Goal: Transaction & Acquisition: Purchase product/service

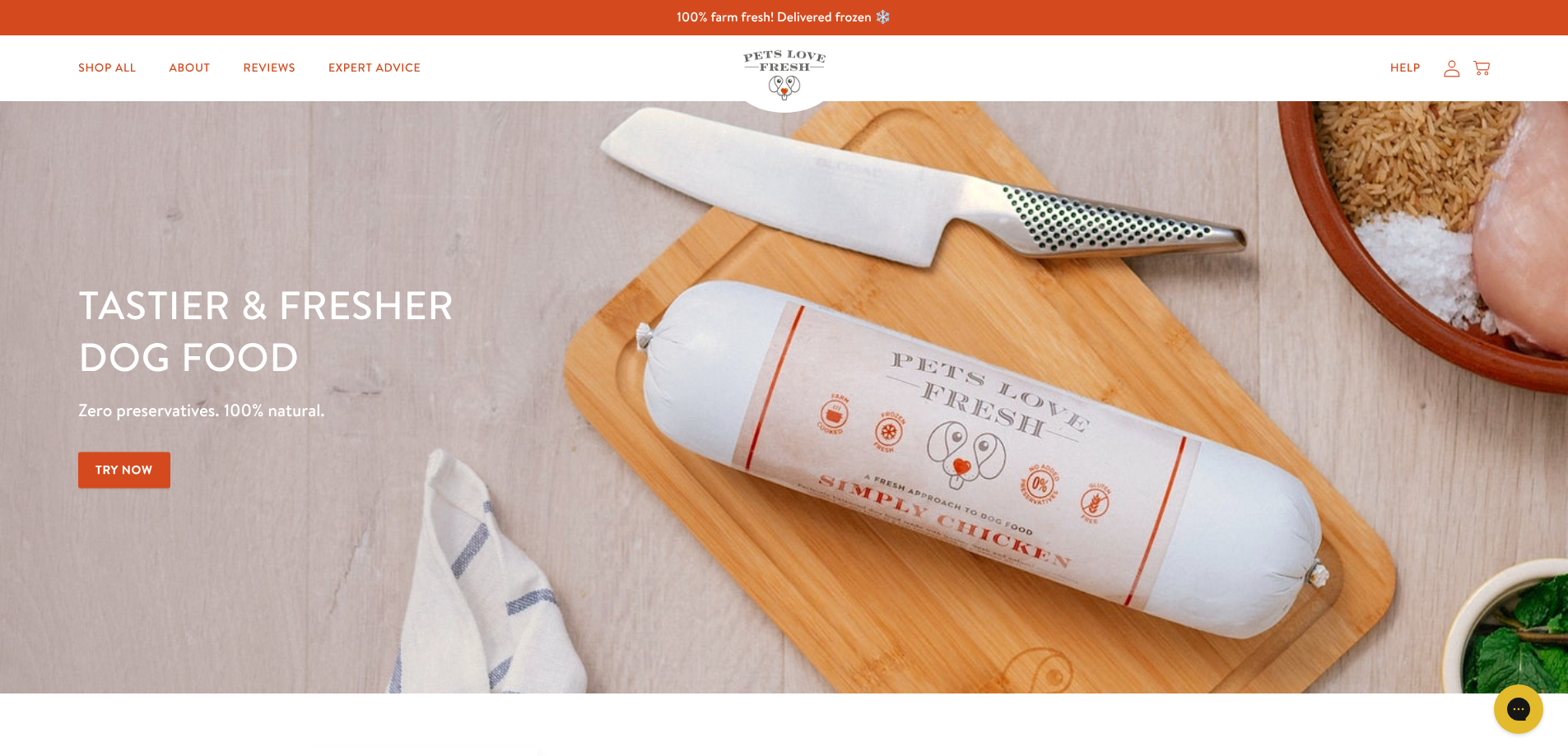
scroll to position [493, 0]
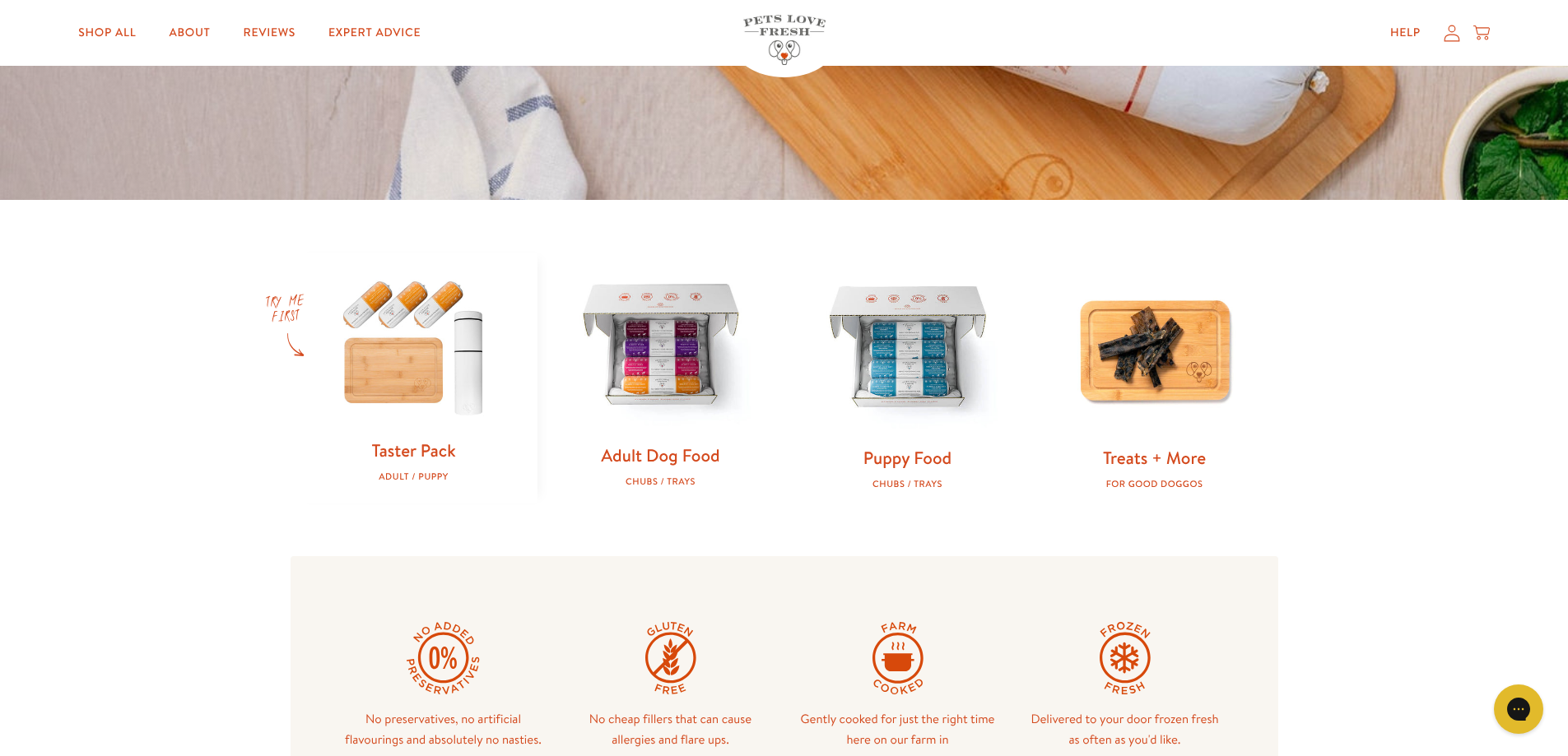
click at [687, 453] on link "Adult Dog Food" at bounding box center [660, 455] width 119 height 24
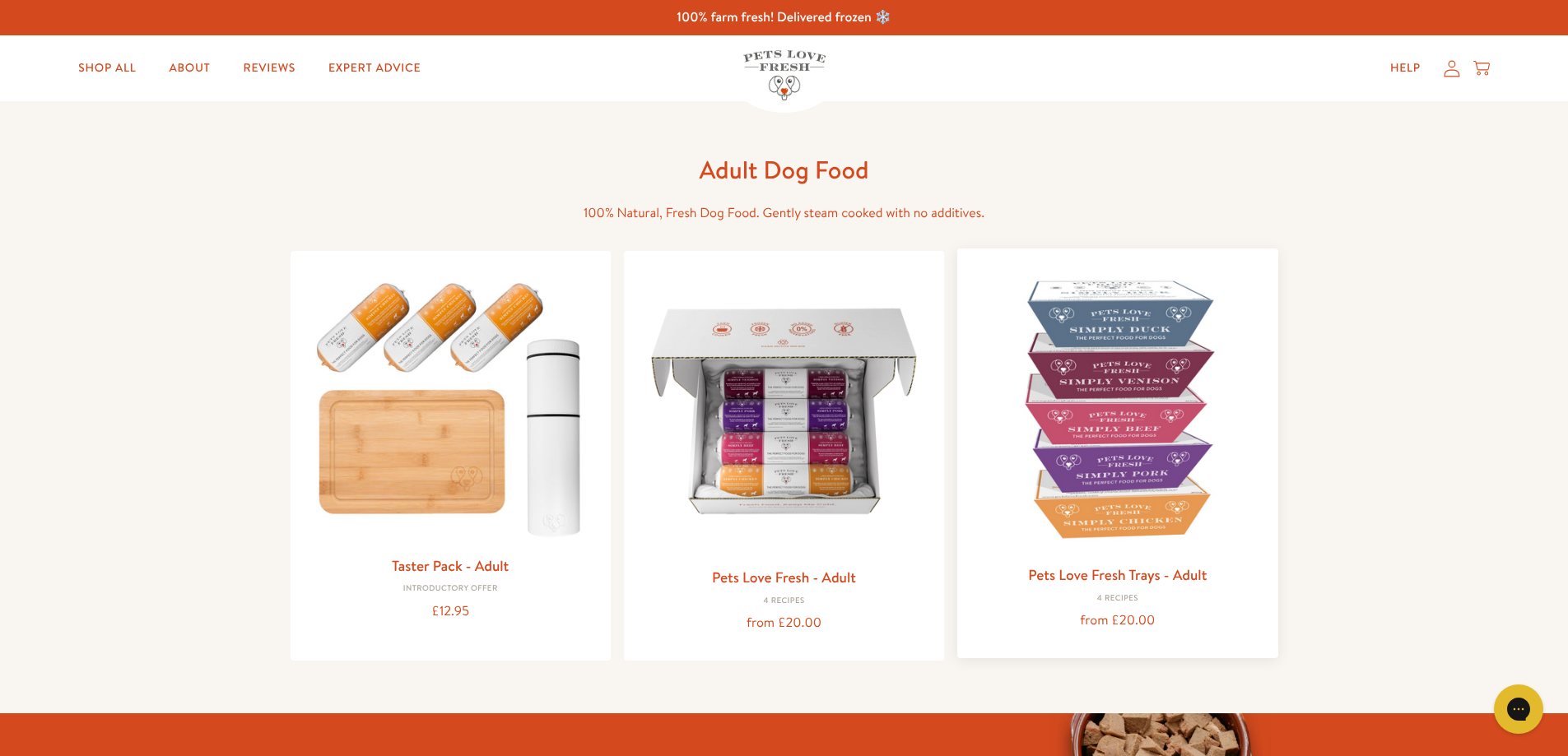
click at [1122, 401] on img at bounding box center [1116, 408] width 293 height 293
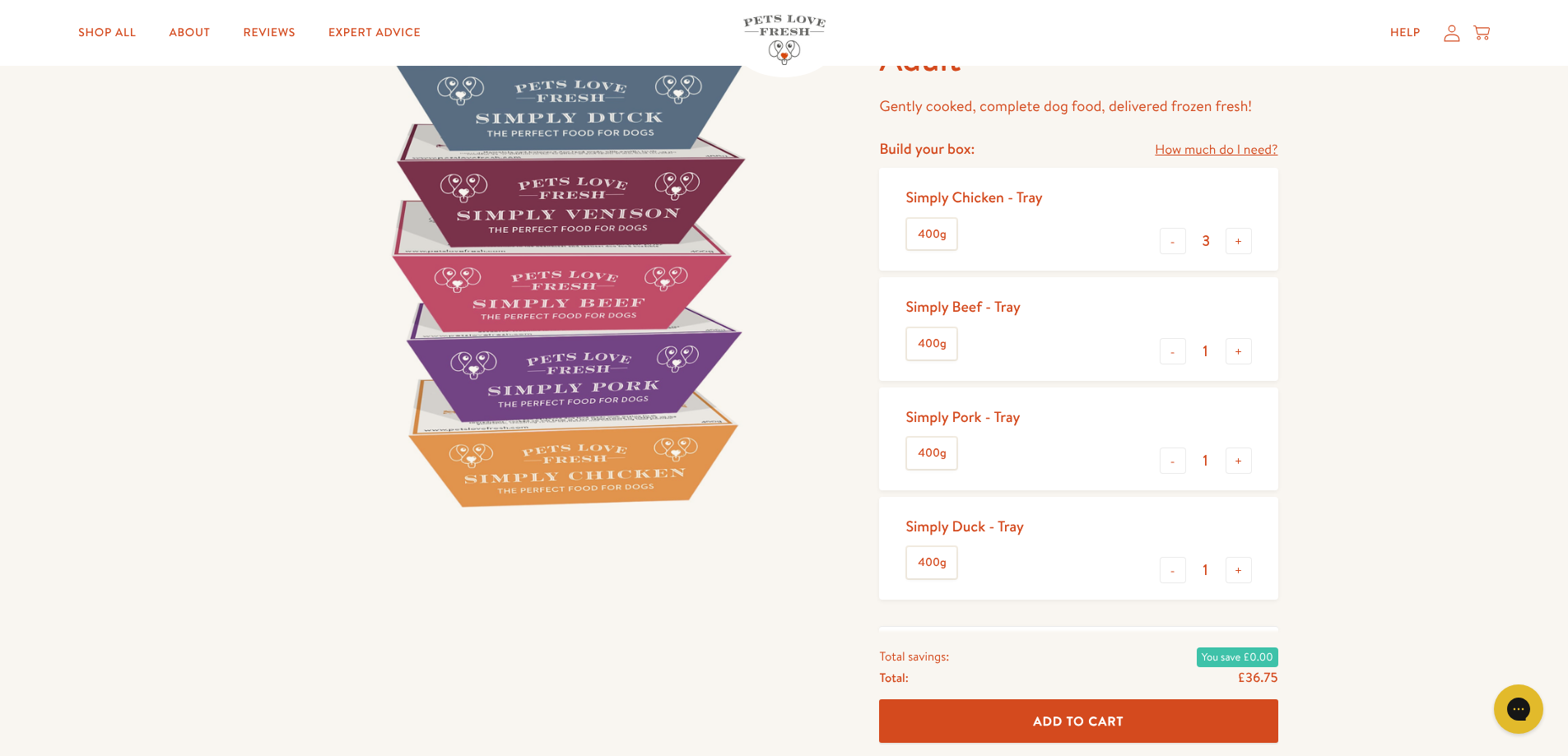
scroll to position [165, 0]
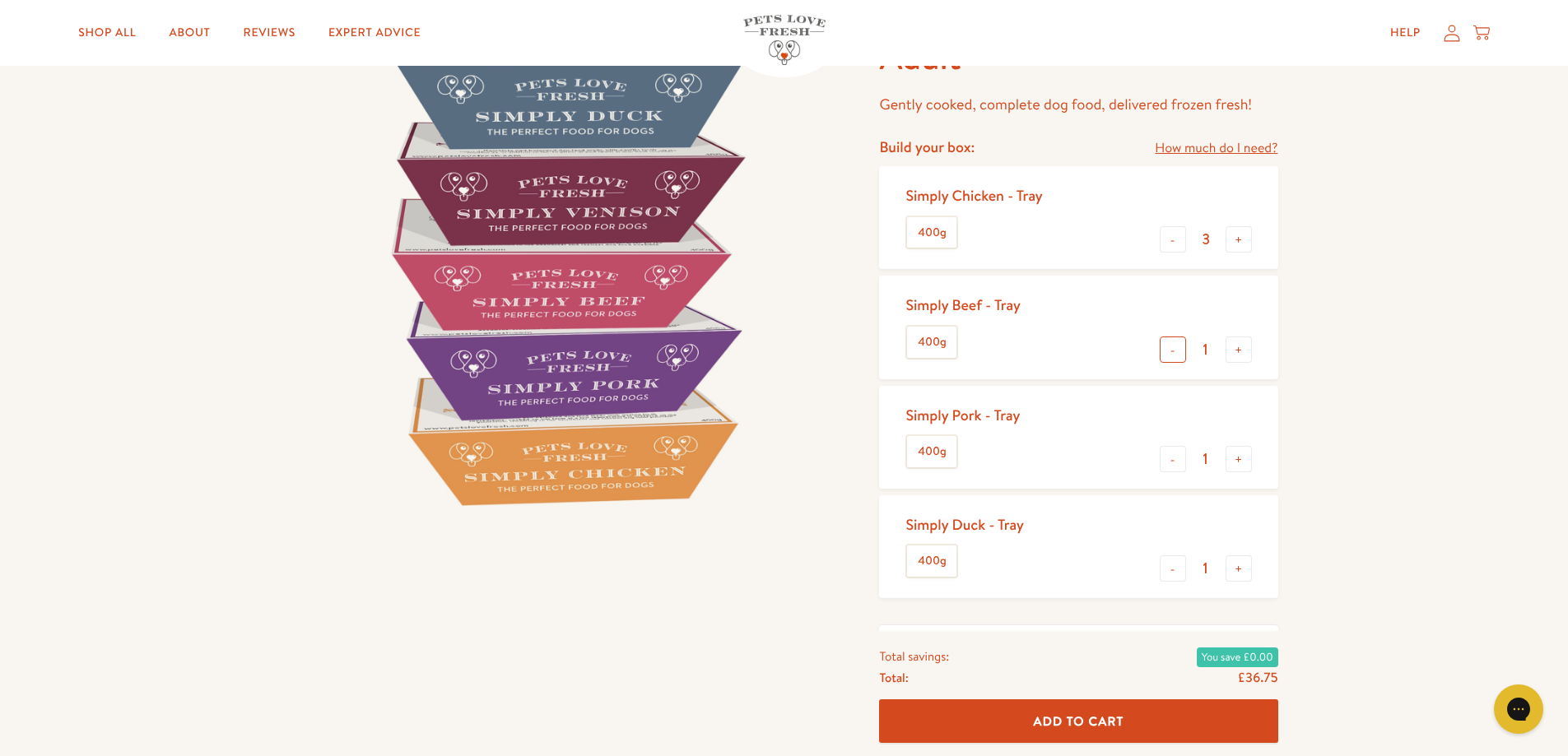
click at [1172, 352] on button "-" at bounding box center [1172, 350] width 26 height 26
type input "0"
click at [1172, 463] on button "-" at bounding box center [1172, 459] width 26 height 26
type input "0"
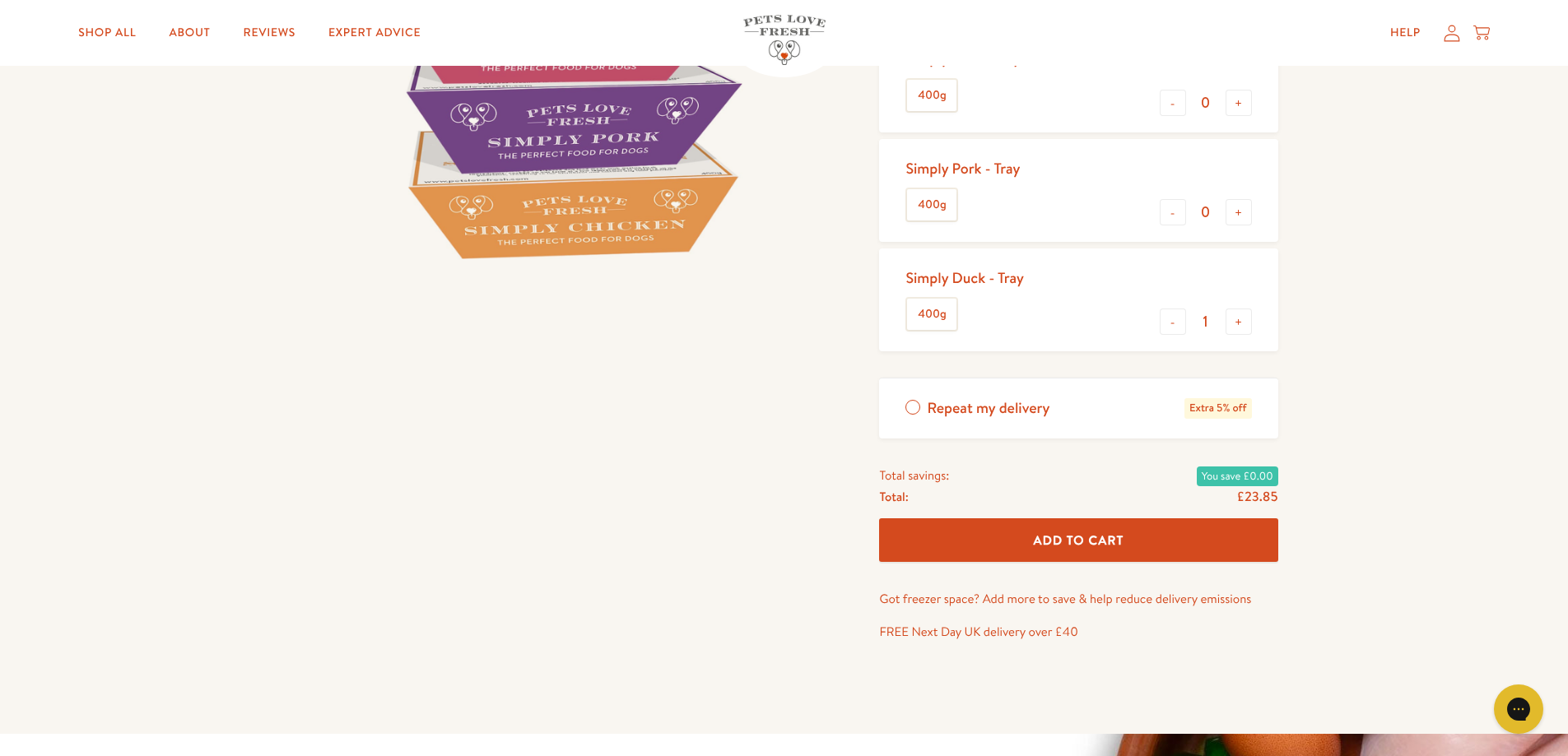
scroll to position [0, 0]
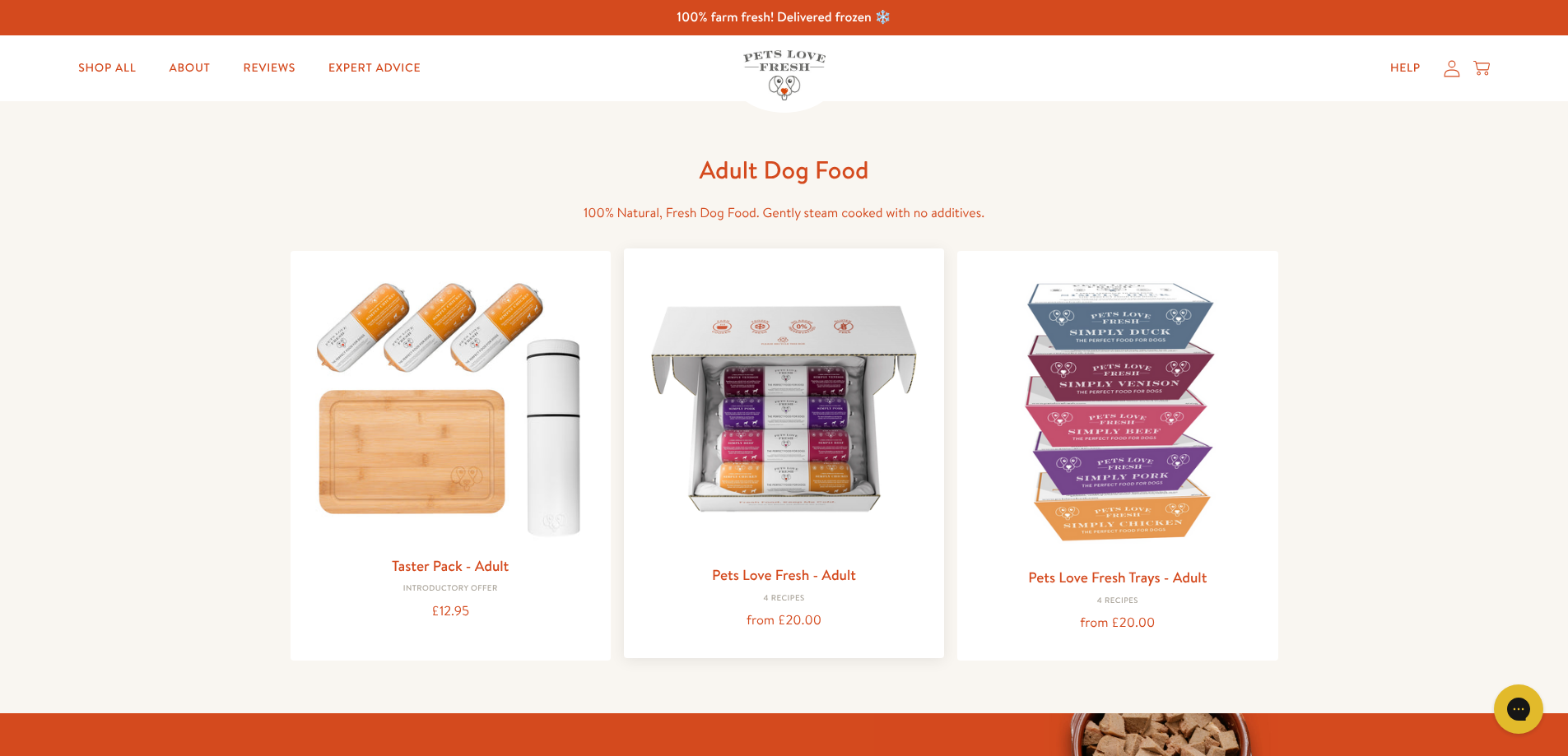
click at [796, 445] on img at bounding box center [783, 408] width 293 height 293
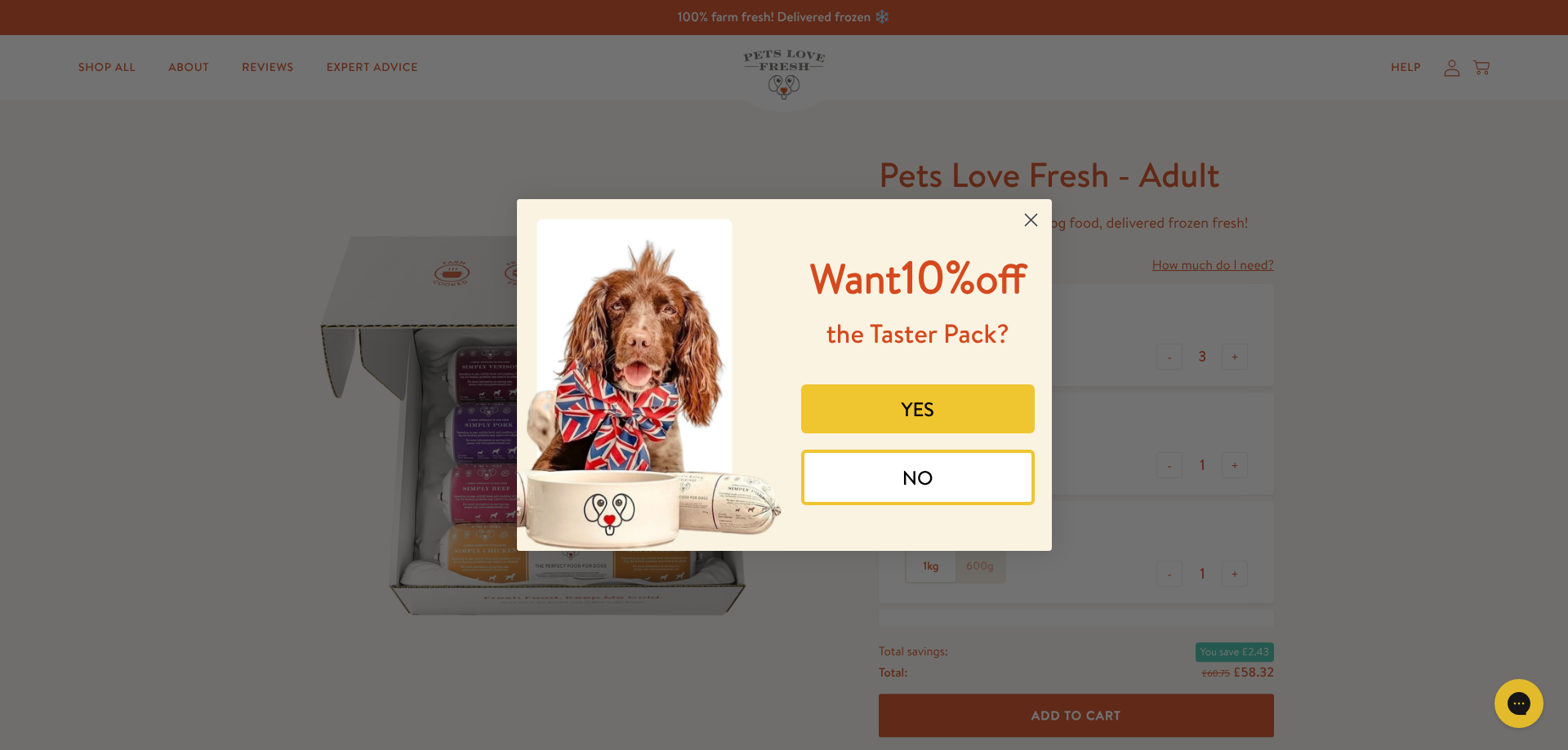
click at [1033, 208] on circle "Close dialog" at bounding box center [1030, 219] width 27 height 27
